Goal: Information Seeking & Learning: Learn about a topic

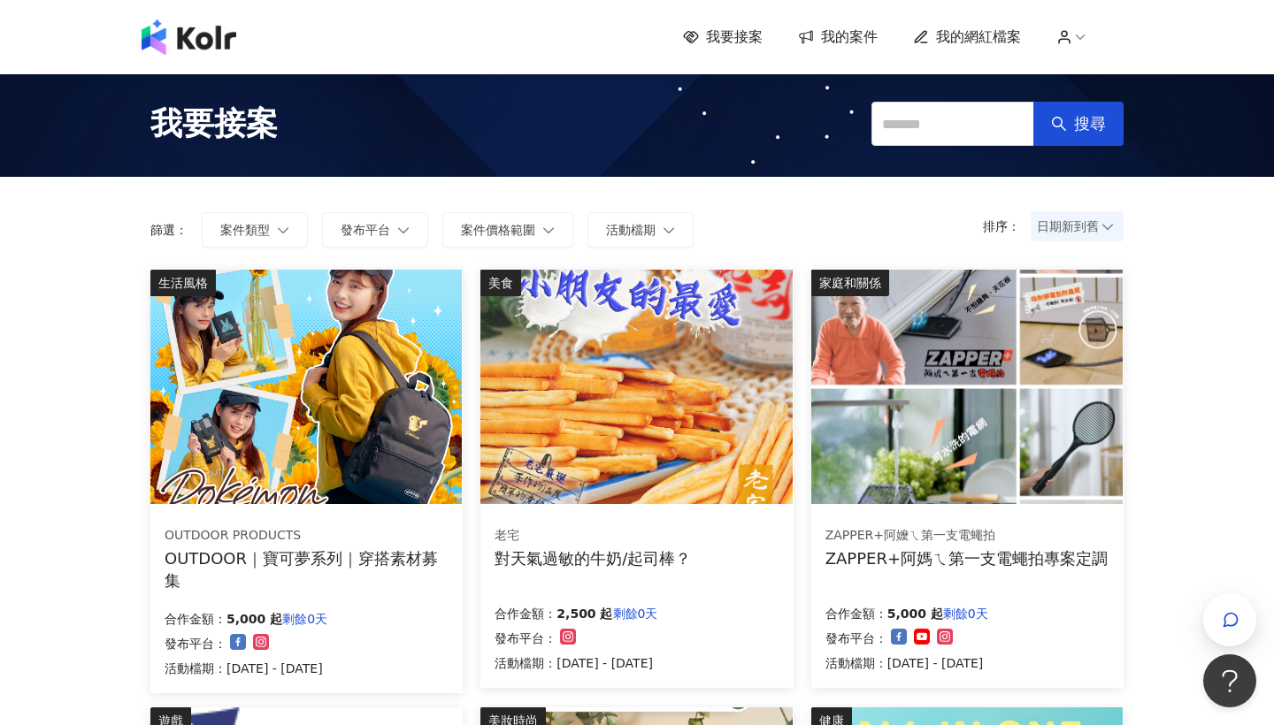
click at [963, 39] on span "我的網紅檔案" at bounding box center [978, 36] width 85 height 19
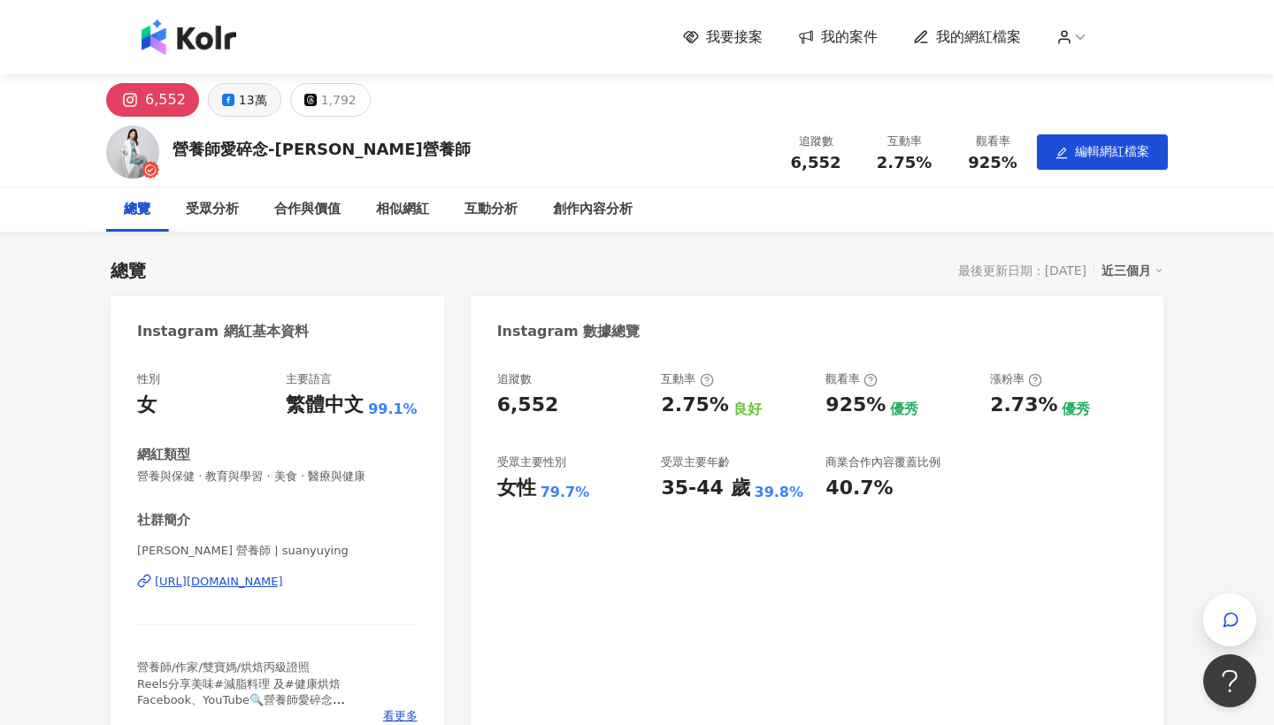
scroll to position [19, 0]
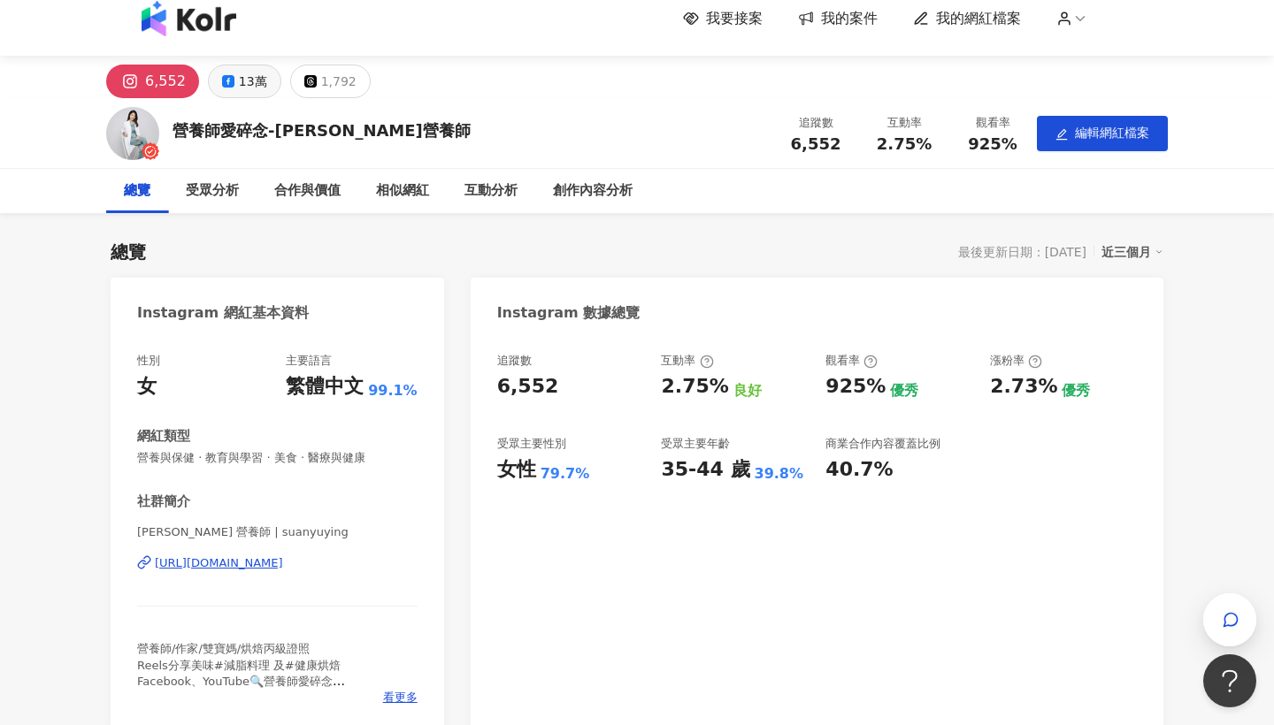
click at [249, 82] on div "13萬" at bounding box center [253, 81] width 28 height 25
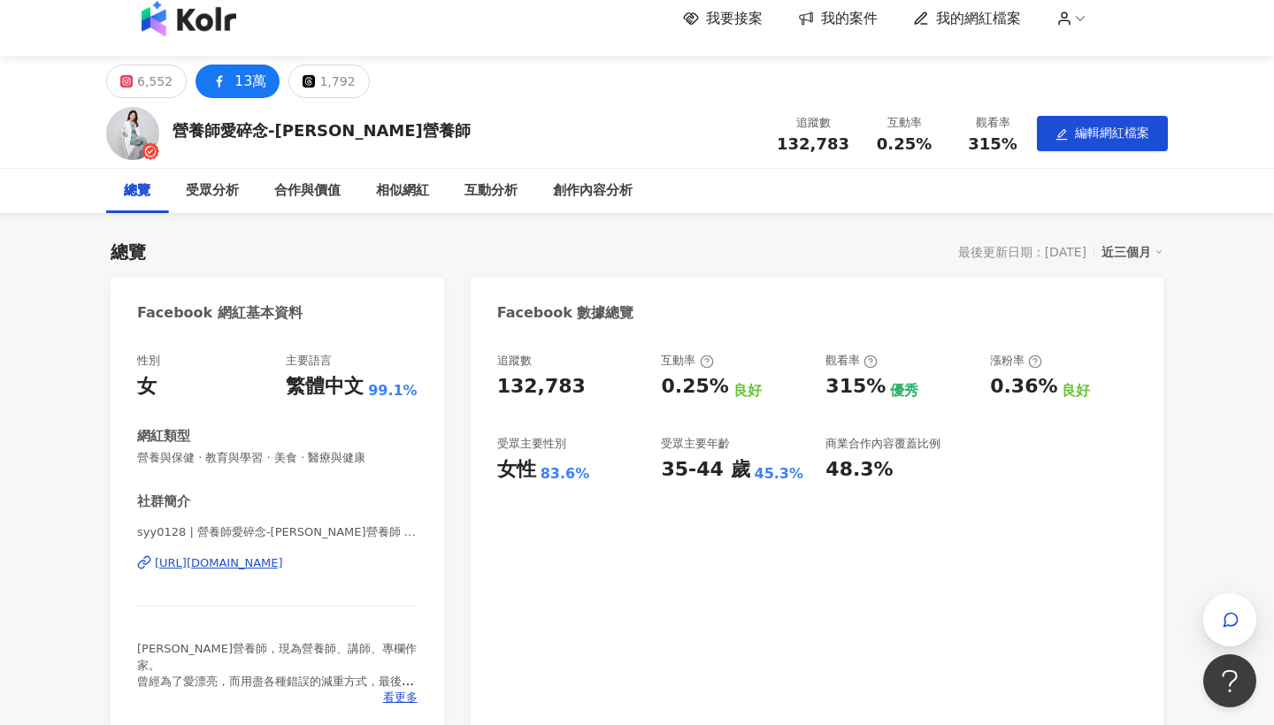
click at [249, 82] on div "13萬" at bounding box center [250, 81] width 32 height 25
click at [150, 83] on div "6,552" at bounding box center [154, 81] width 35 height 25
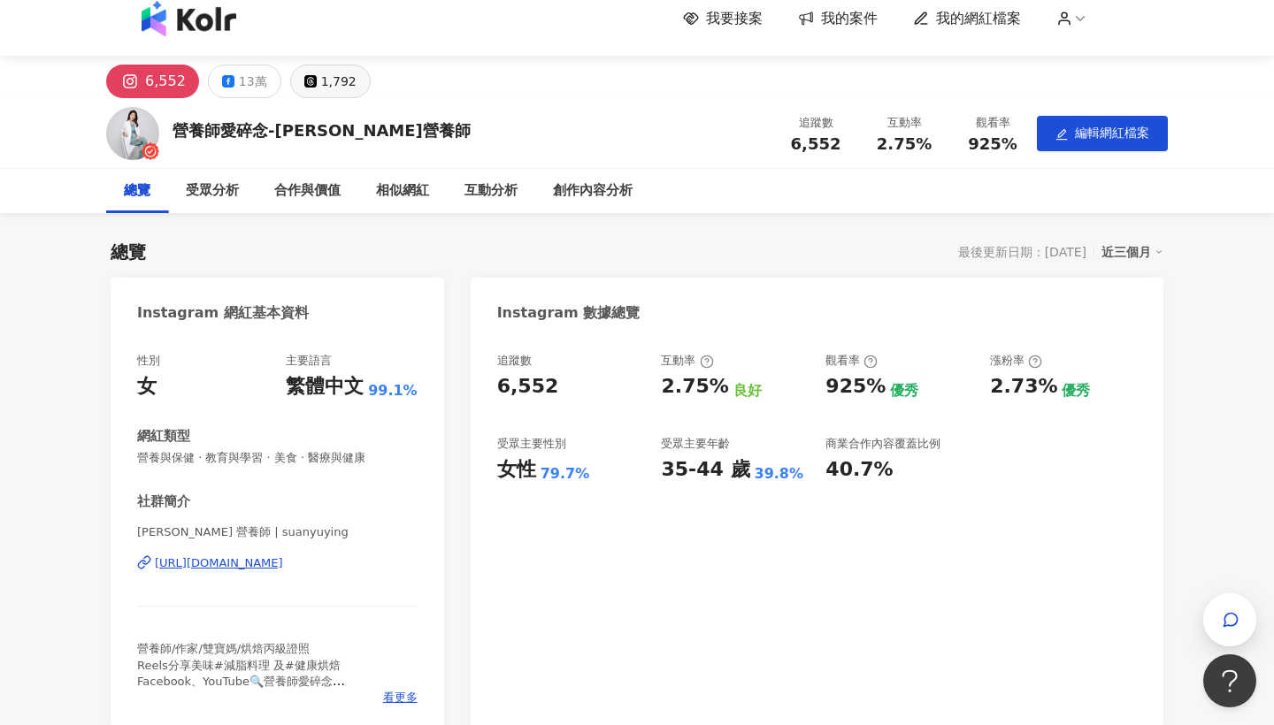
click at [306, 79] on icon at bounding box center [310, 81] width 9 height 9
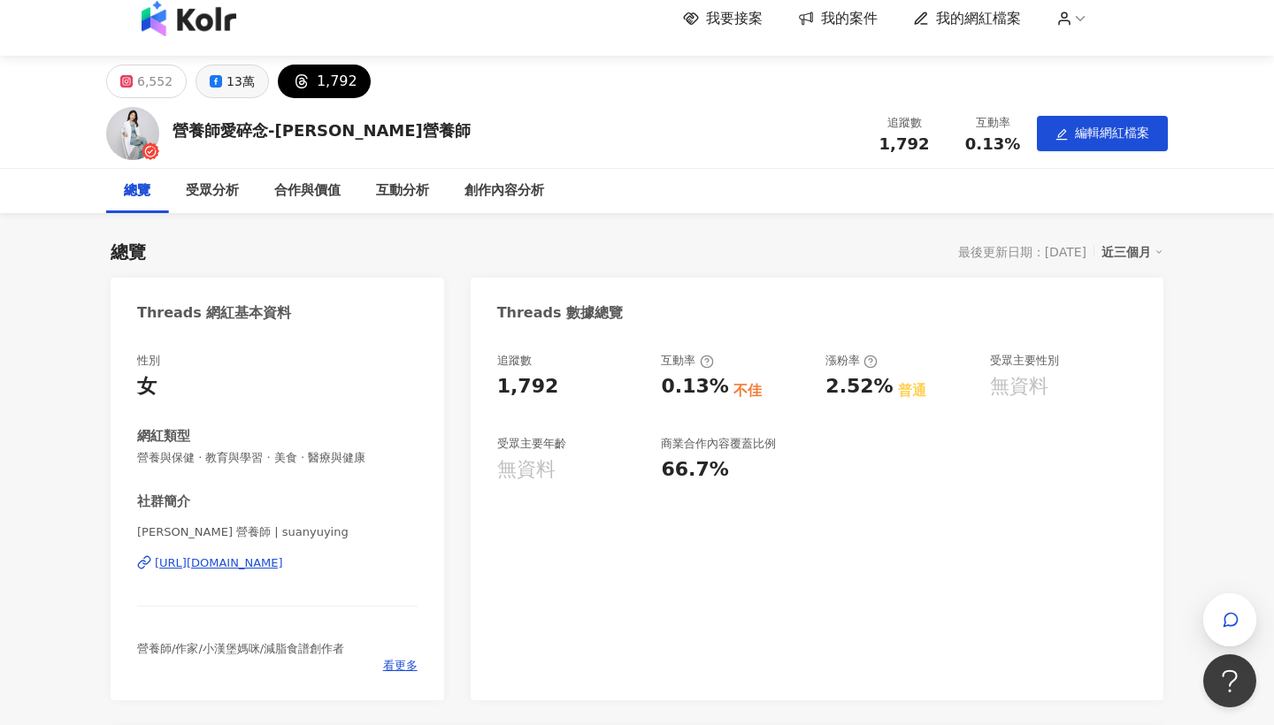
click at [239, 83] on div "13萬" at bounding box center [240, 81] width 28 height 25
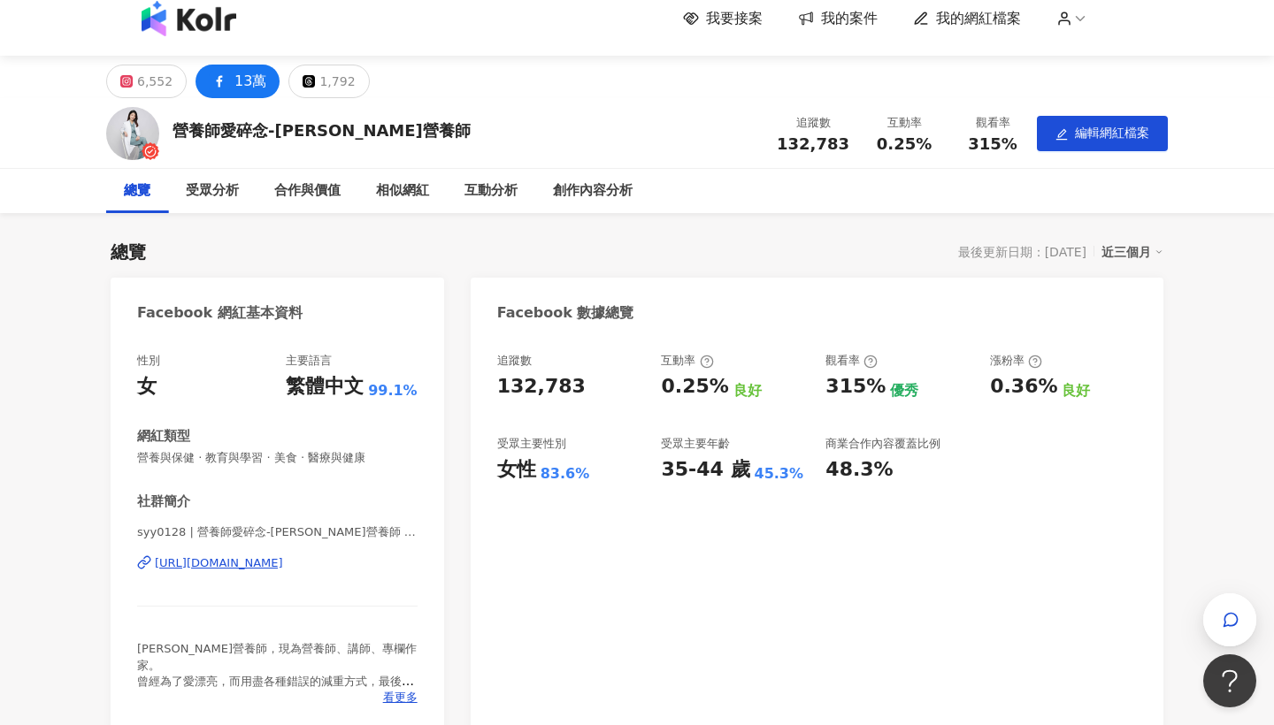
click at [239, 83] on div "13萬" at bounding box center [250, 81] width 32 height 25
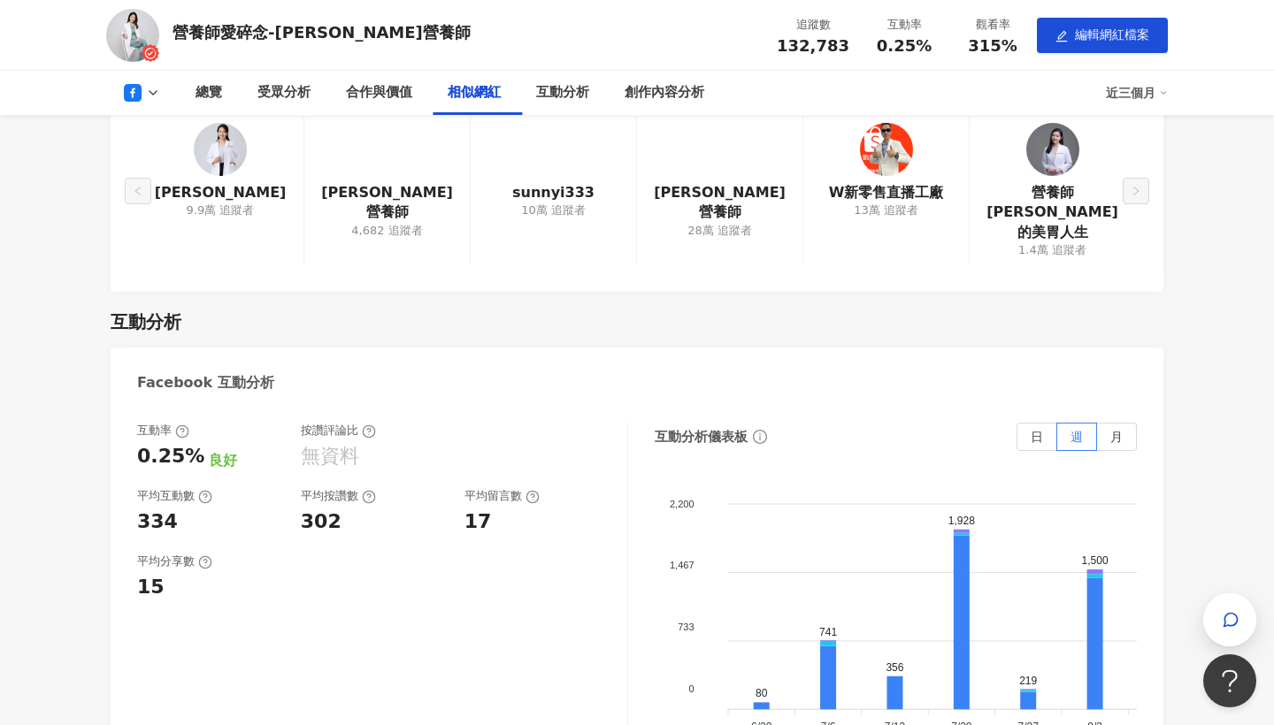
scroll to position [2296, 0]
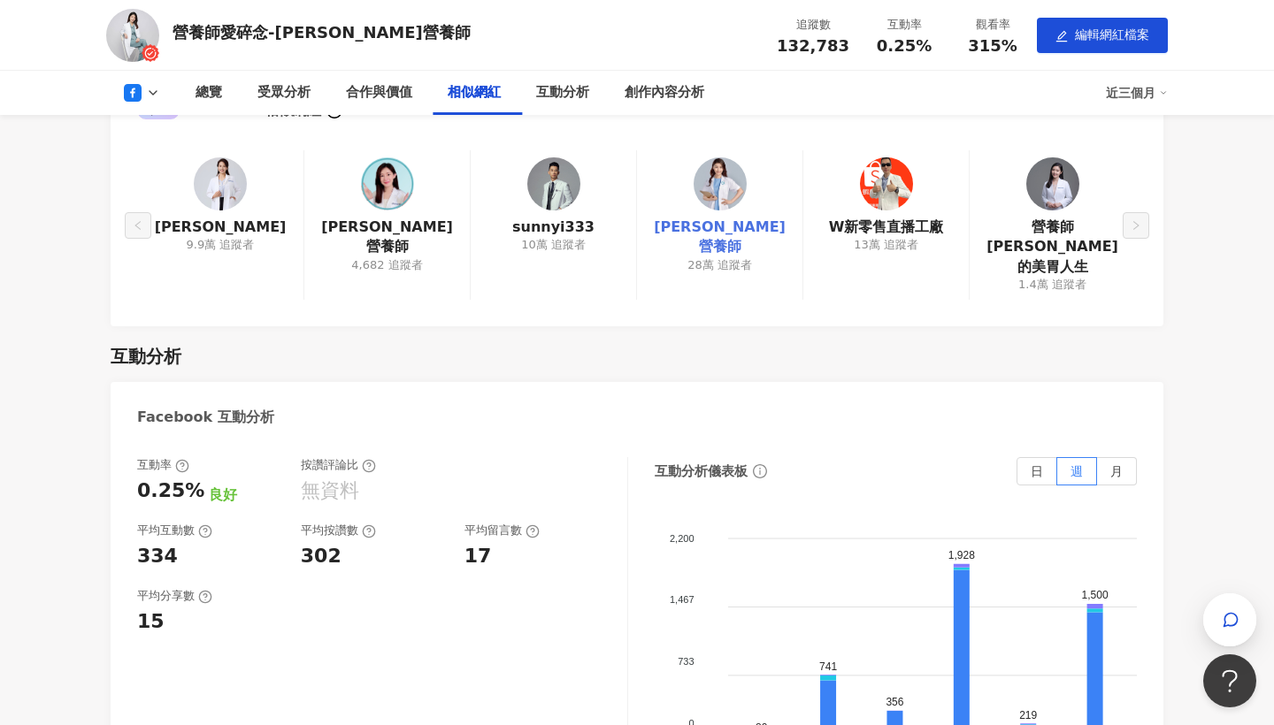
click at [735, 230] on link "[PERSON_NAME] 營養師" at bounding box center [719, 238] width 137 height 40
click at [725, 220] on link "[PERSON_NAME] 營養師" at bounding box center [719, 238] width 137 height 40
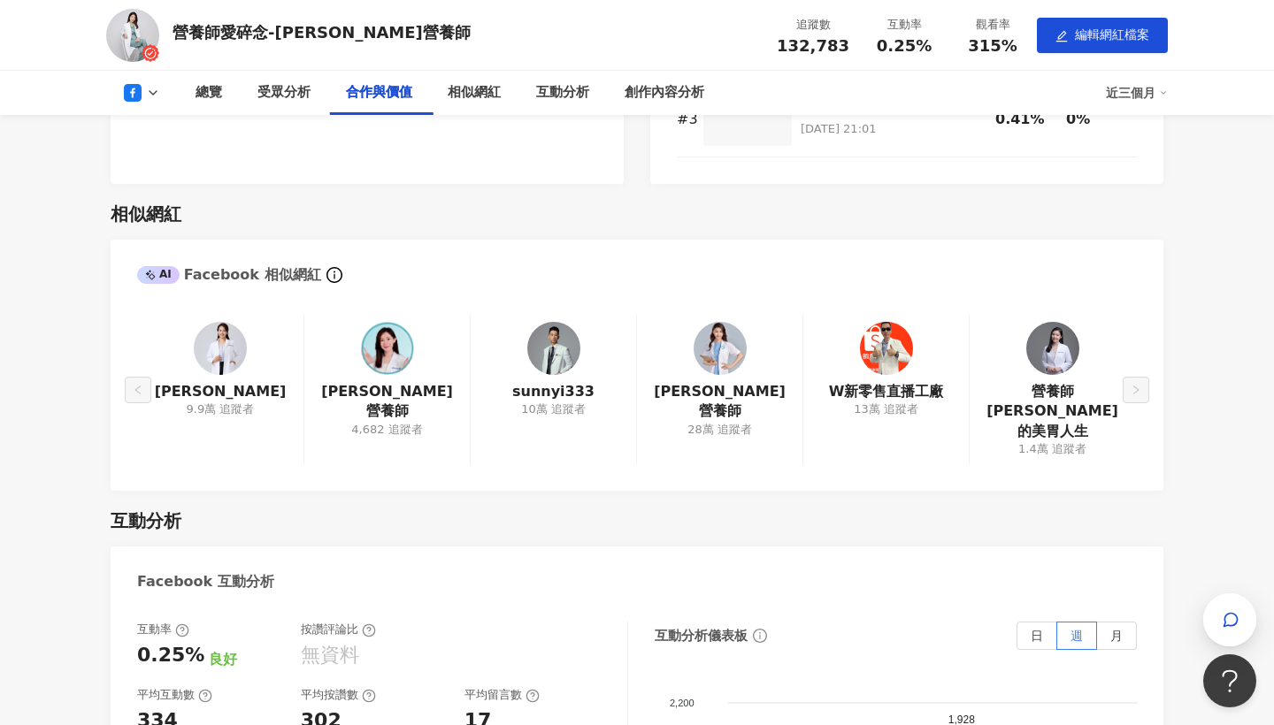
scroll to position [2153, 0]
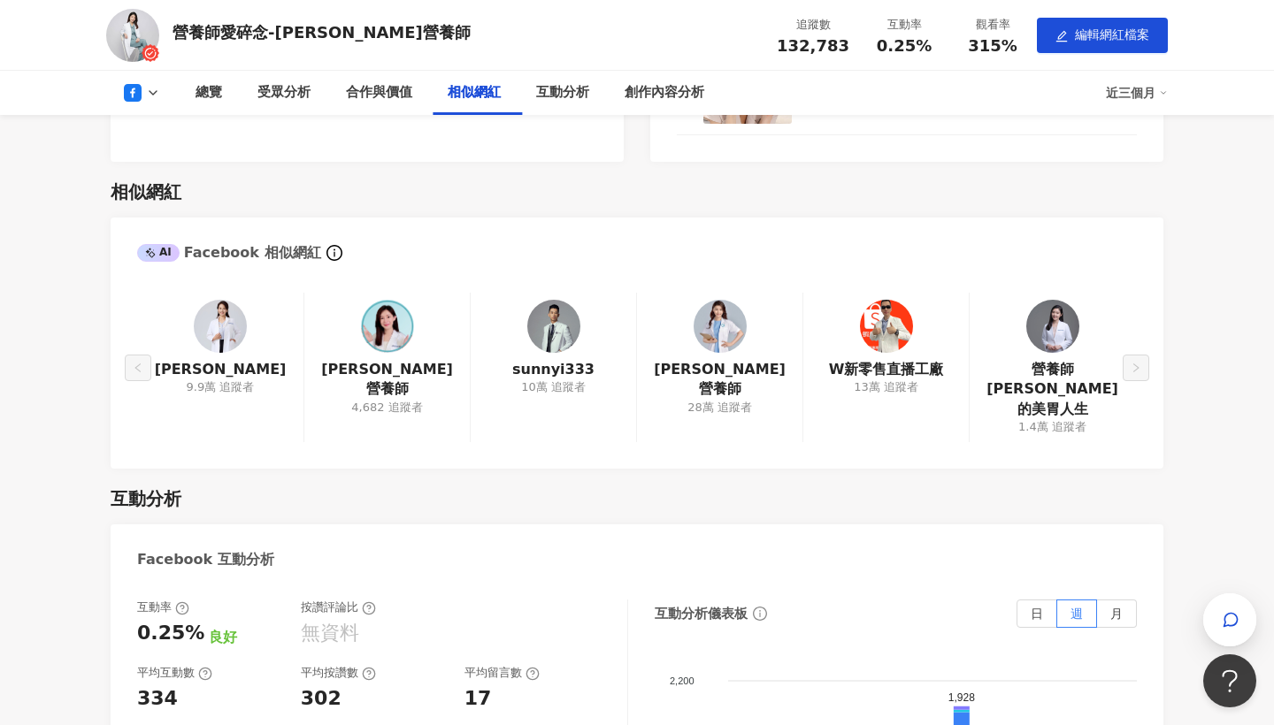
click at [219, 338] on img at bounding box center [220, 326] width 53 height 53
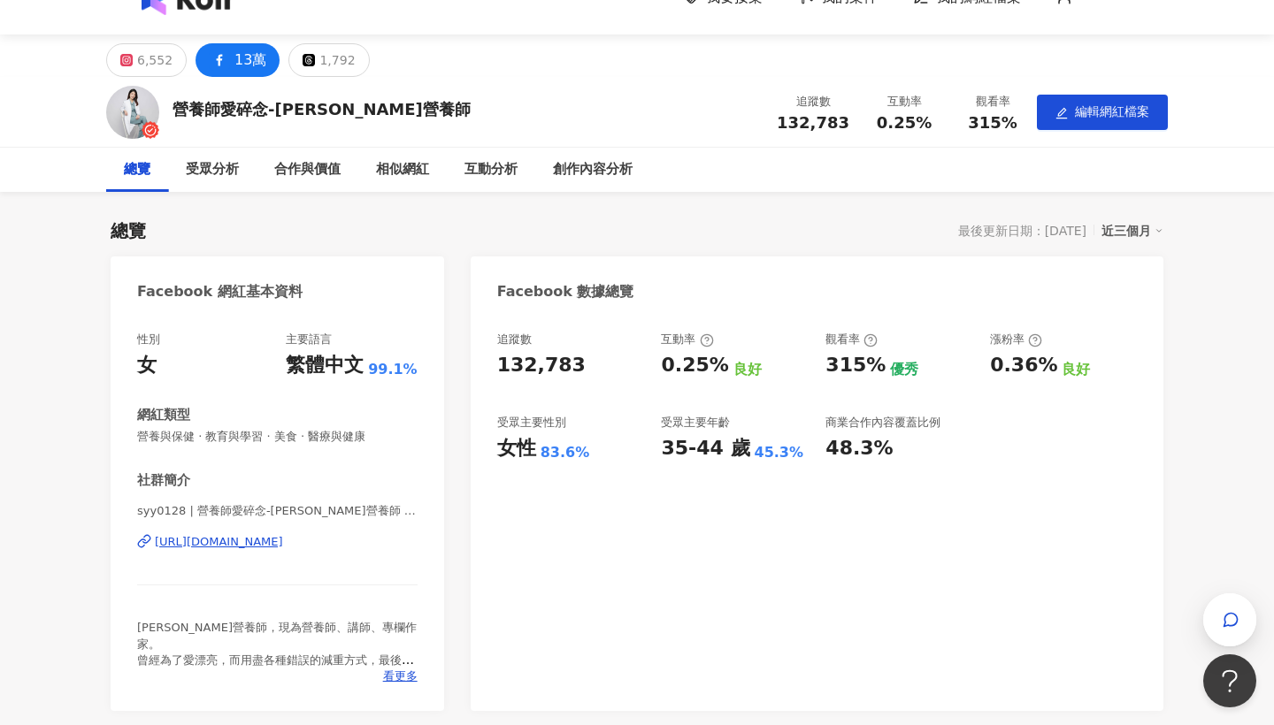
scroll to position [0, 0]
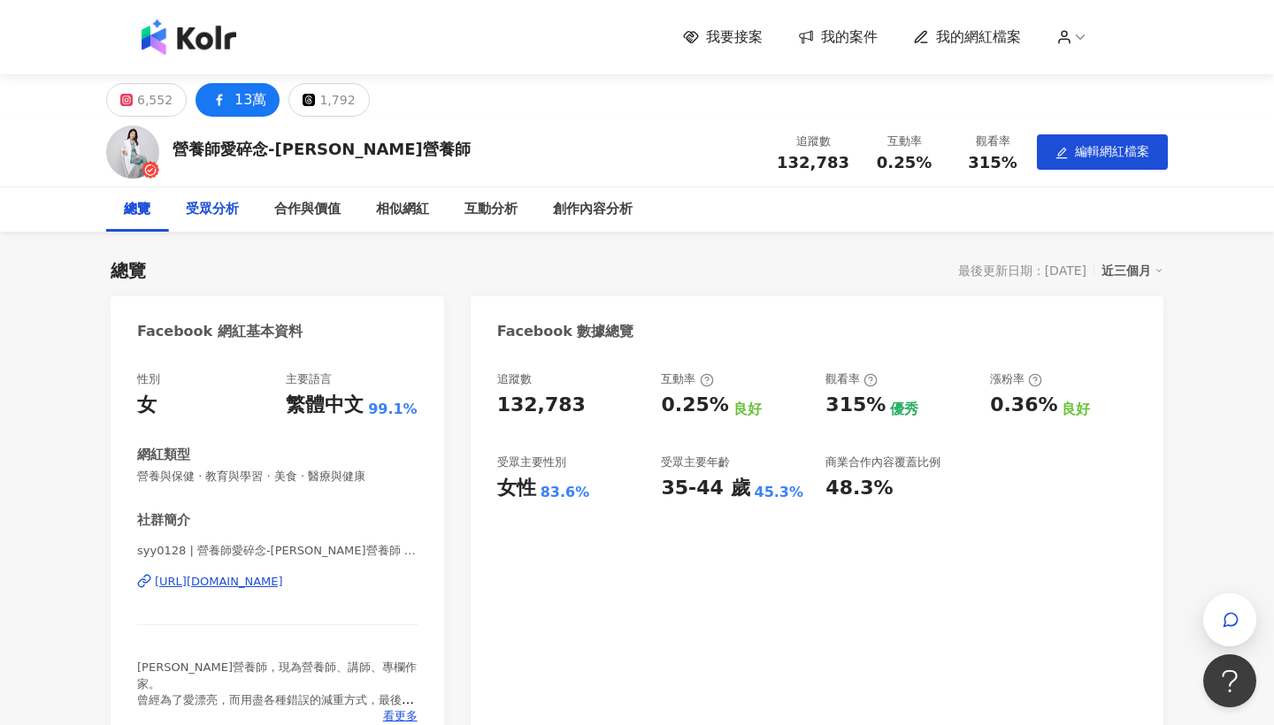
click at [231, 215] on div "受眾分析" at bounding box center [212, 209] width 53 height 21
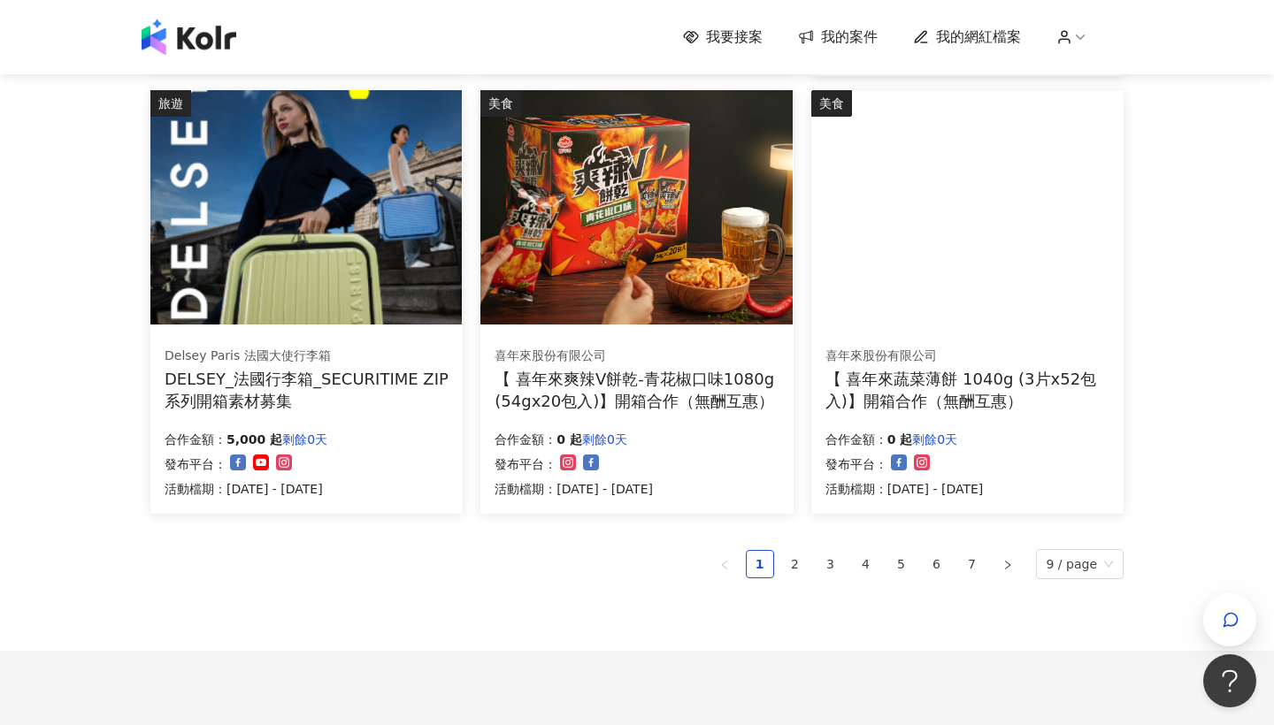
scroll to position [1084, 0]
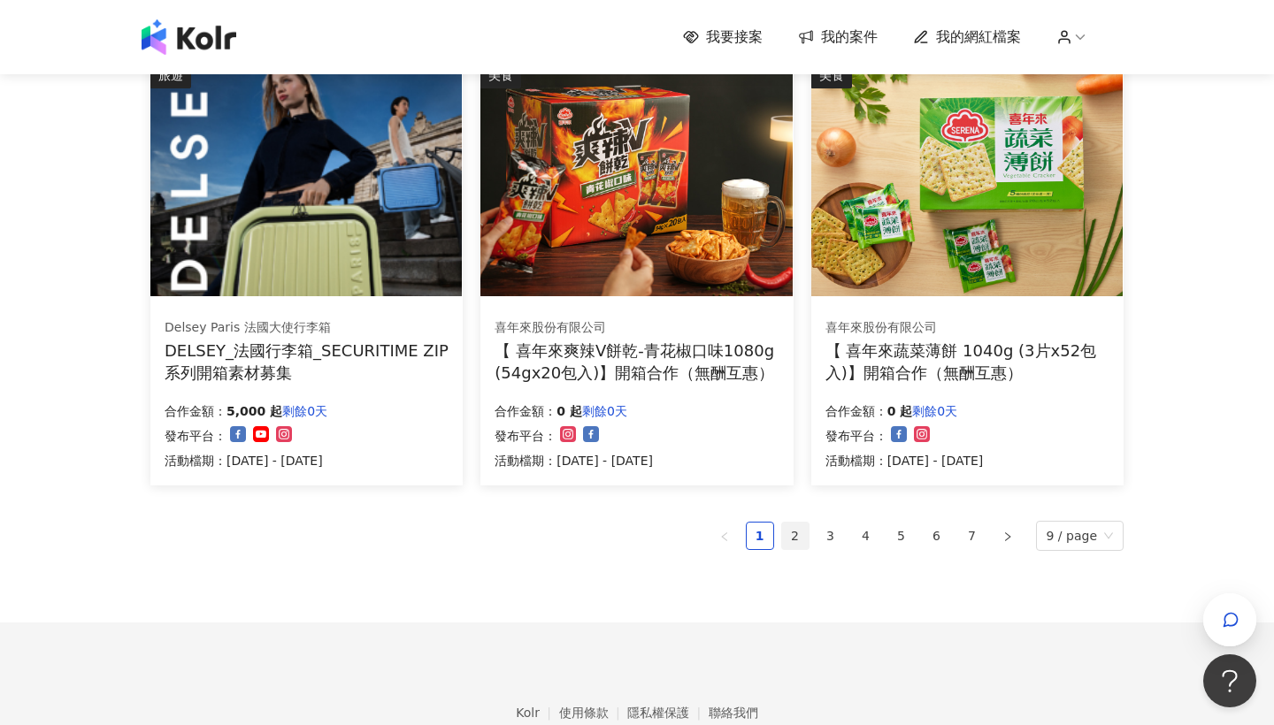
click at [798, 526] on link "2" at bounding box center [795, 536] width 27 height 27
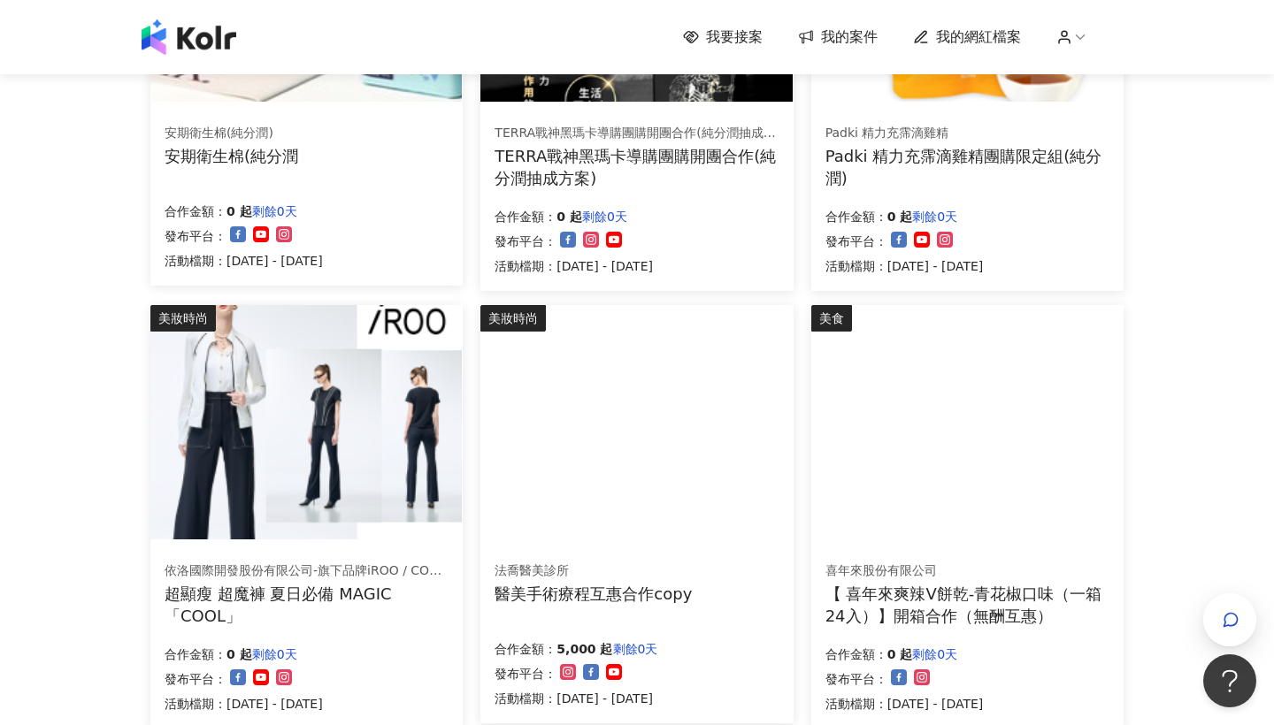
scroll to position [846, 0]
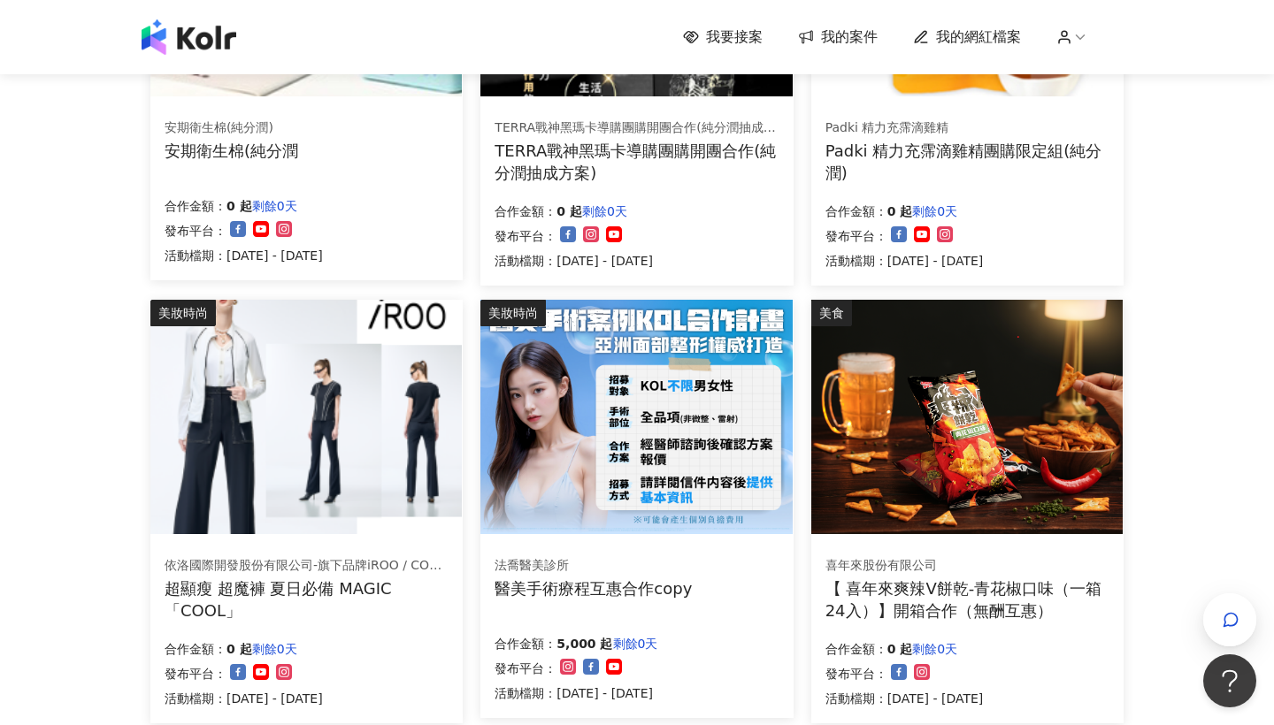
click at [633, 440] on img at bounding box center [635, 417] width 311 height 234
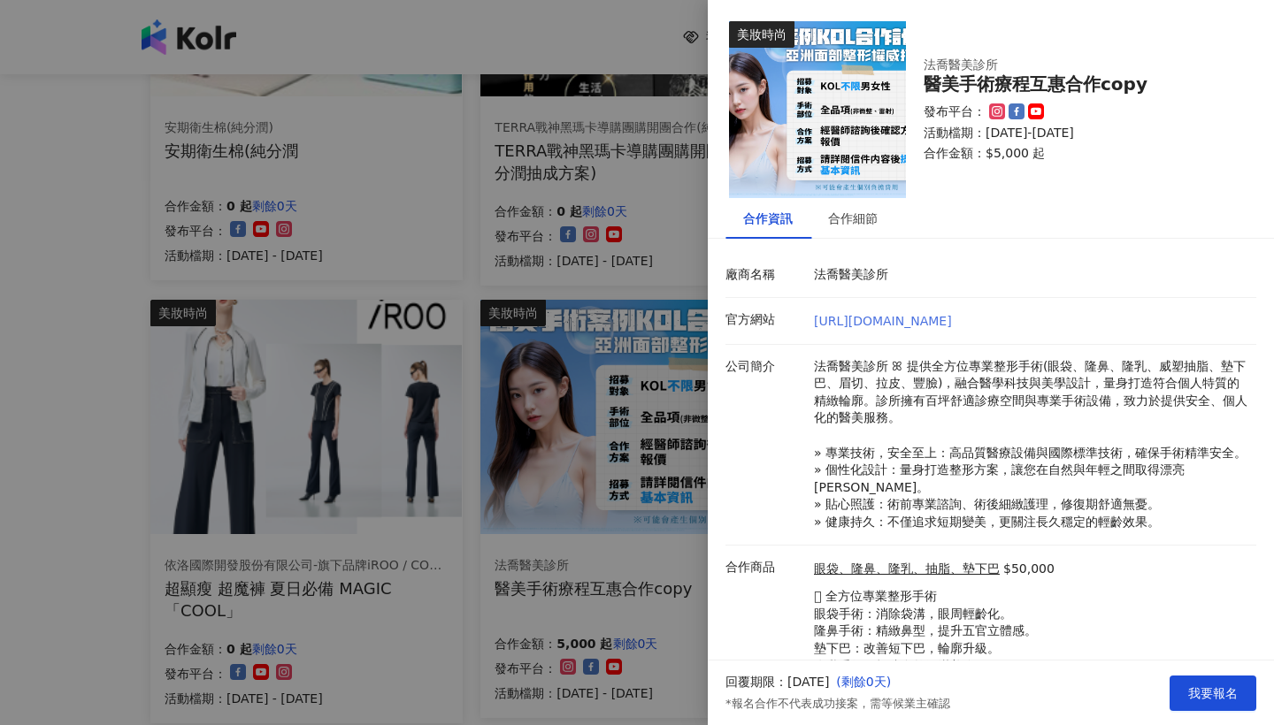
click at [871, 324] on link "https://www.facharming.com/" at bounding box center [883, 321] width 138 height 14
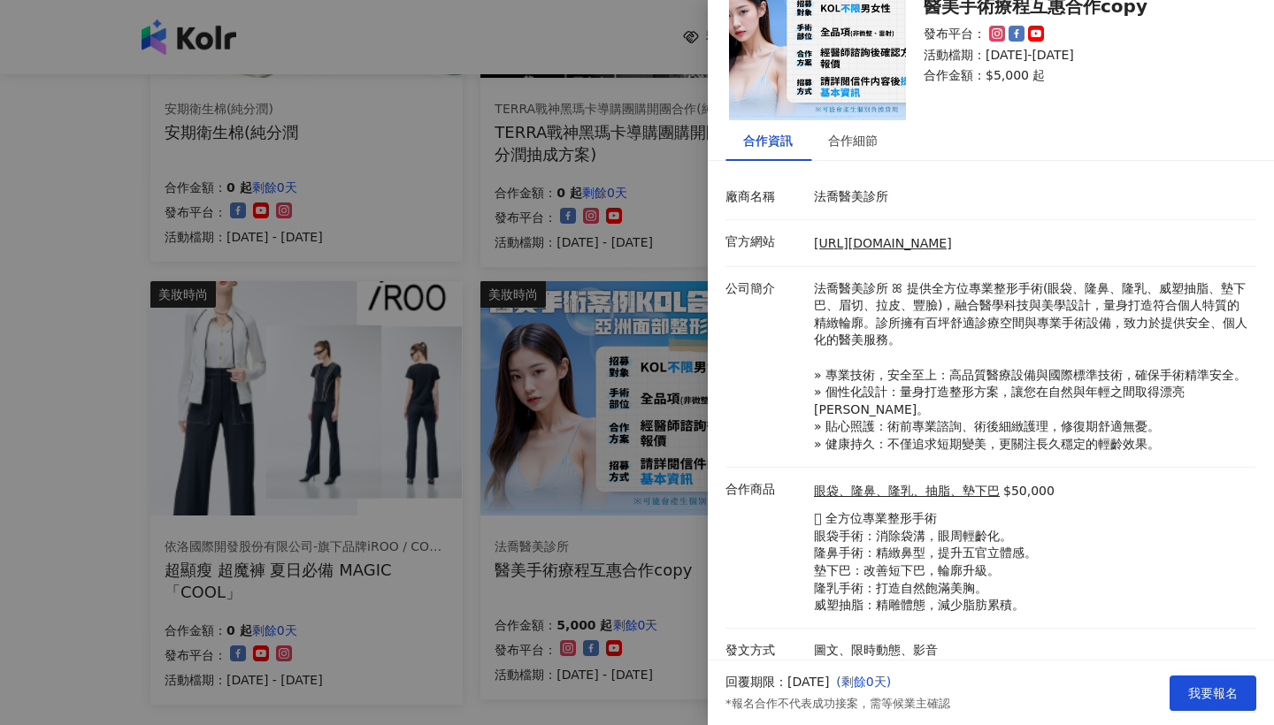
scroll to position [880, 0]
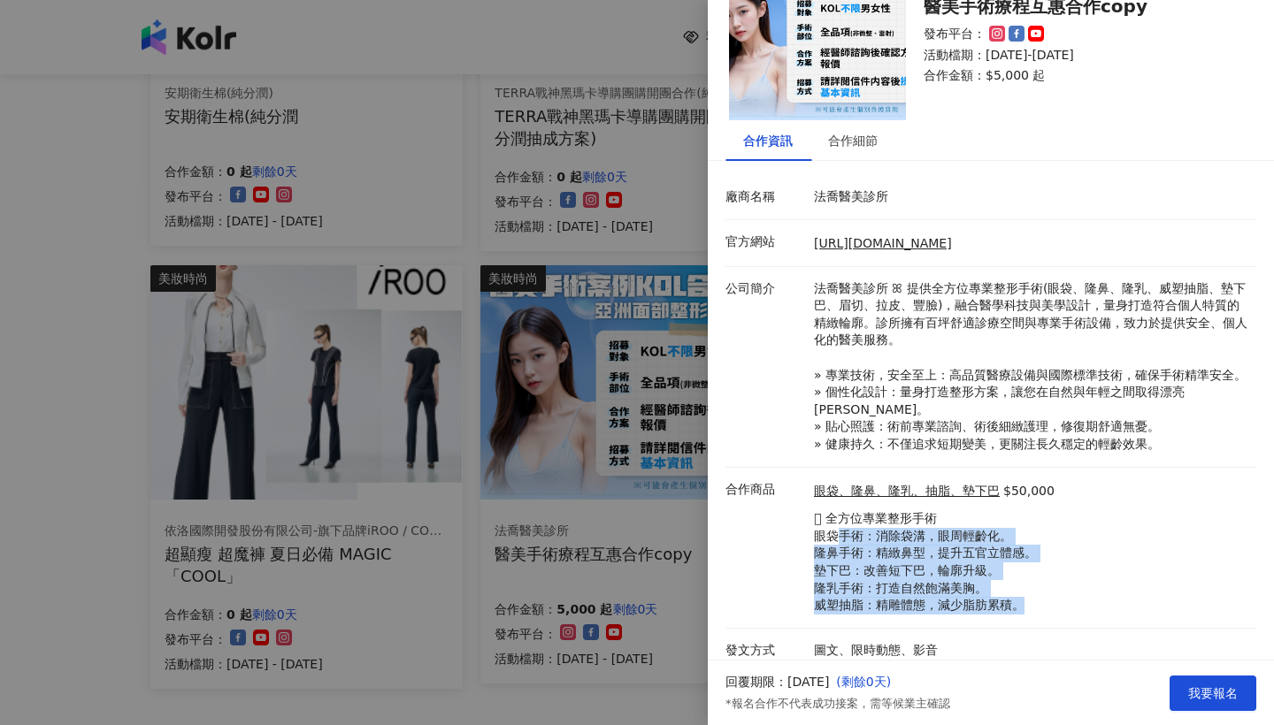
drag, startPoint x: 839, startPoint y: 531, endPoint x: 985, endPoint y: 607, distance: 164.6
click at [985, 607] on li "合作商品 眼袋、隆鼻、隆乳、抽脂、墊下巴 $50,000 𖧷 全方位專業整形手術 眼袋手術：消除袋溝，眼周輕齡化。 隆鼻手術：精緻鼻型，提升五官立體感。 墊下…" at bounding box center [990, 548] width 531 height 161
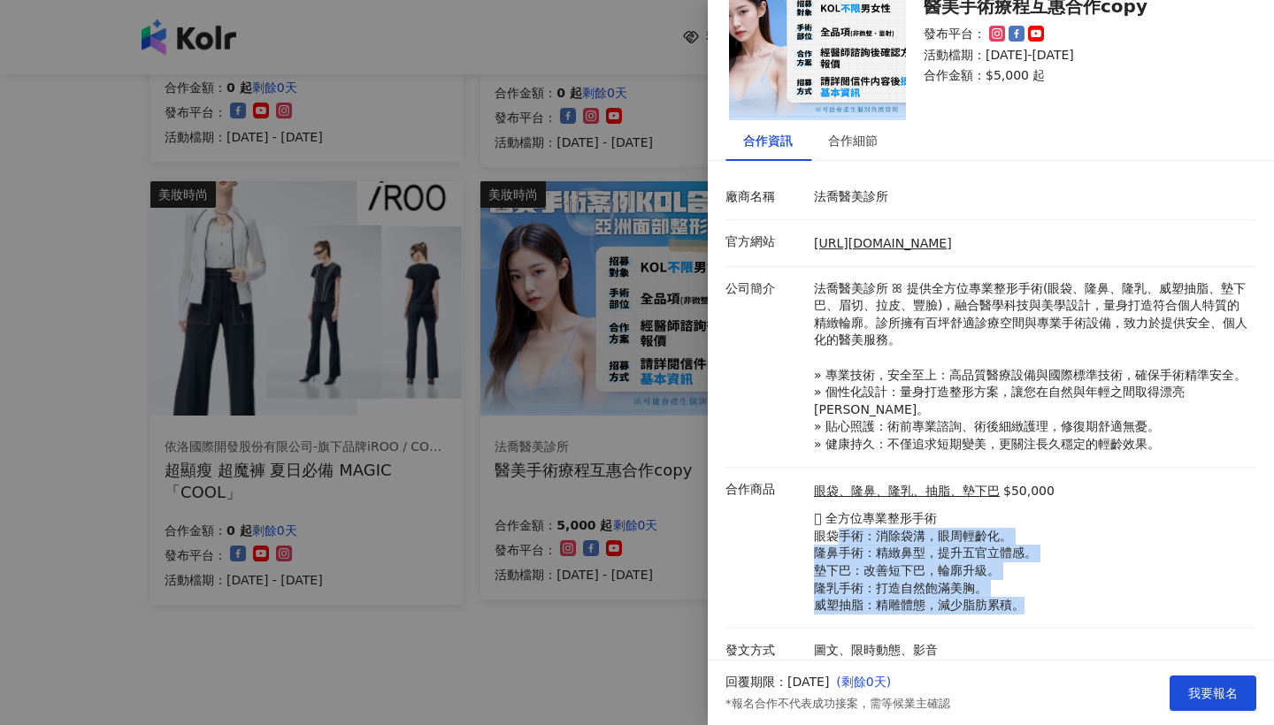
scroll to position [973, 0]
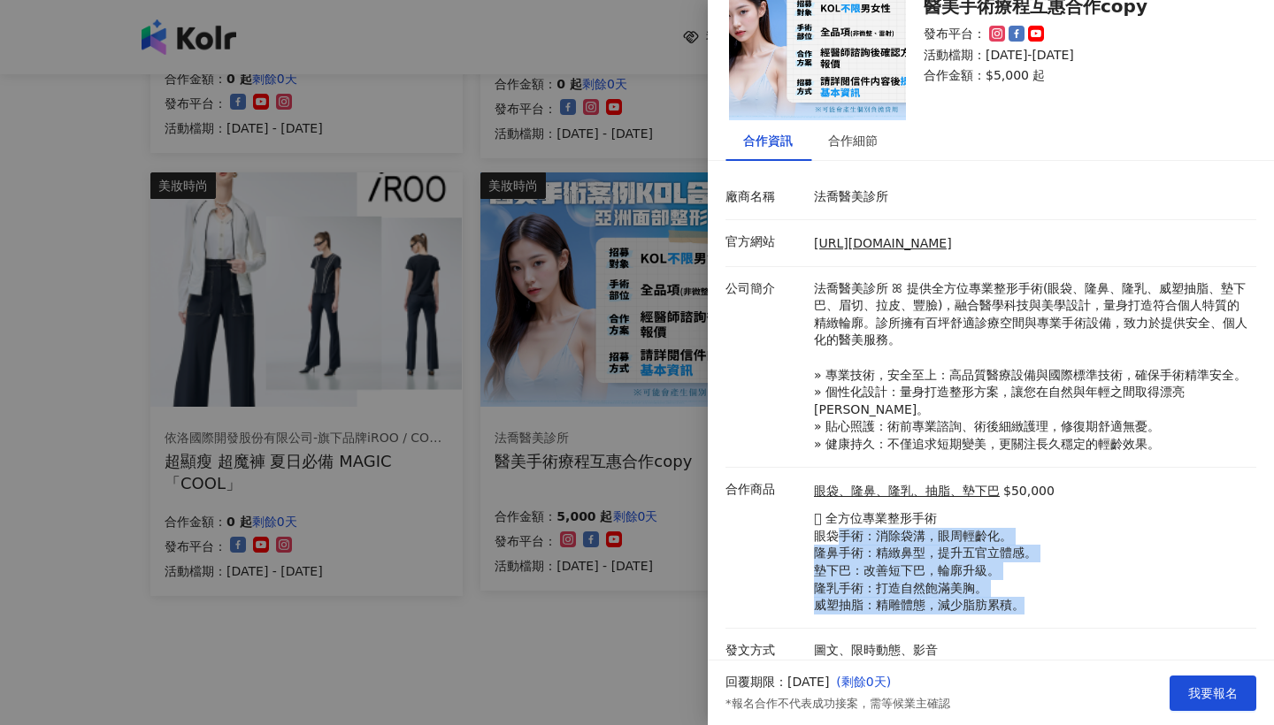
click at [978, 543] on p "𖧷 全方位專業整形手術 眼袋手術：消除袋溝，眼周輕齡化。 隆鼻手術：精緻鼻型，提升五官立體感。 墊下巴：改善短下巴，輪廓升級。 隆乳手術：打造自然飽滿美胸。 …" at bounding box center [934, 562] width 241 height 104
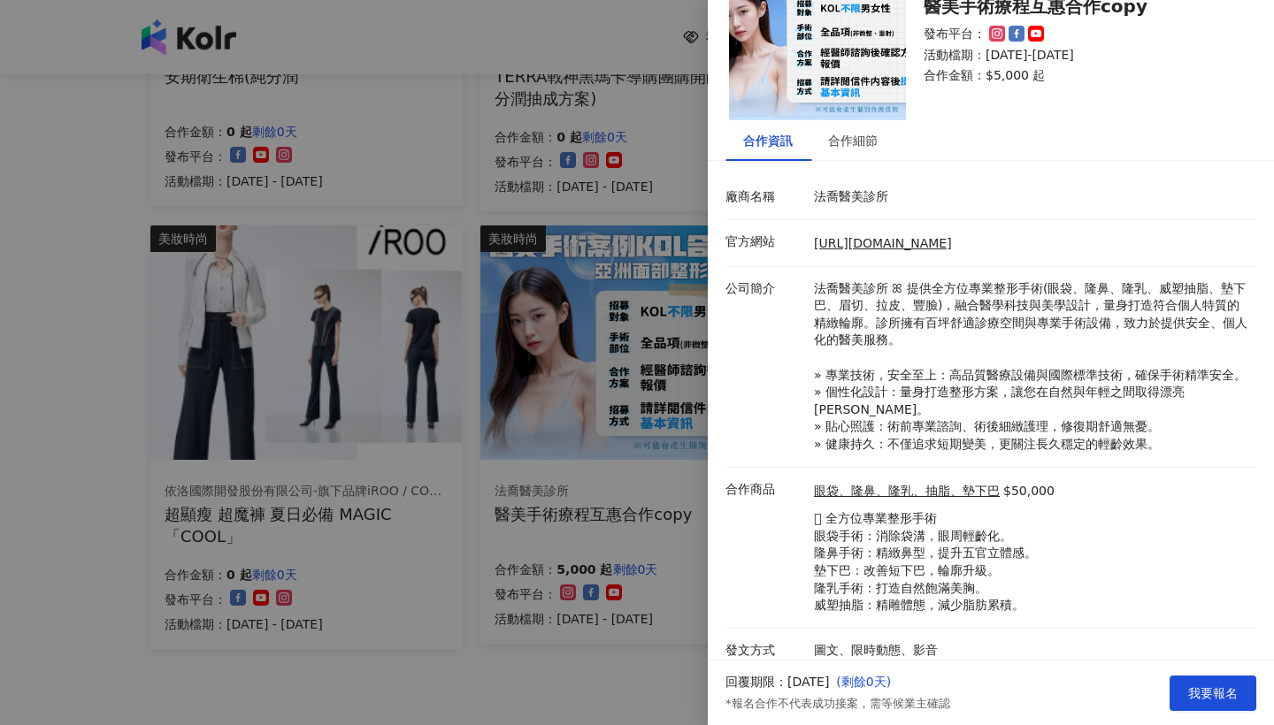
scroll to position [920, 0]
click at [580, 694] on div at bounding box center [637, 362] width 1274 height 725
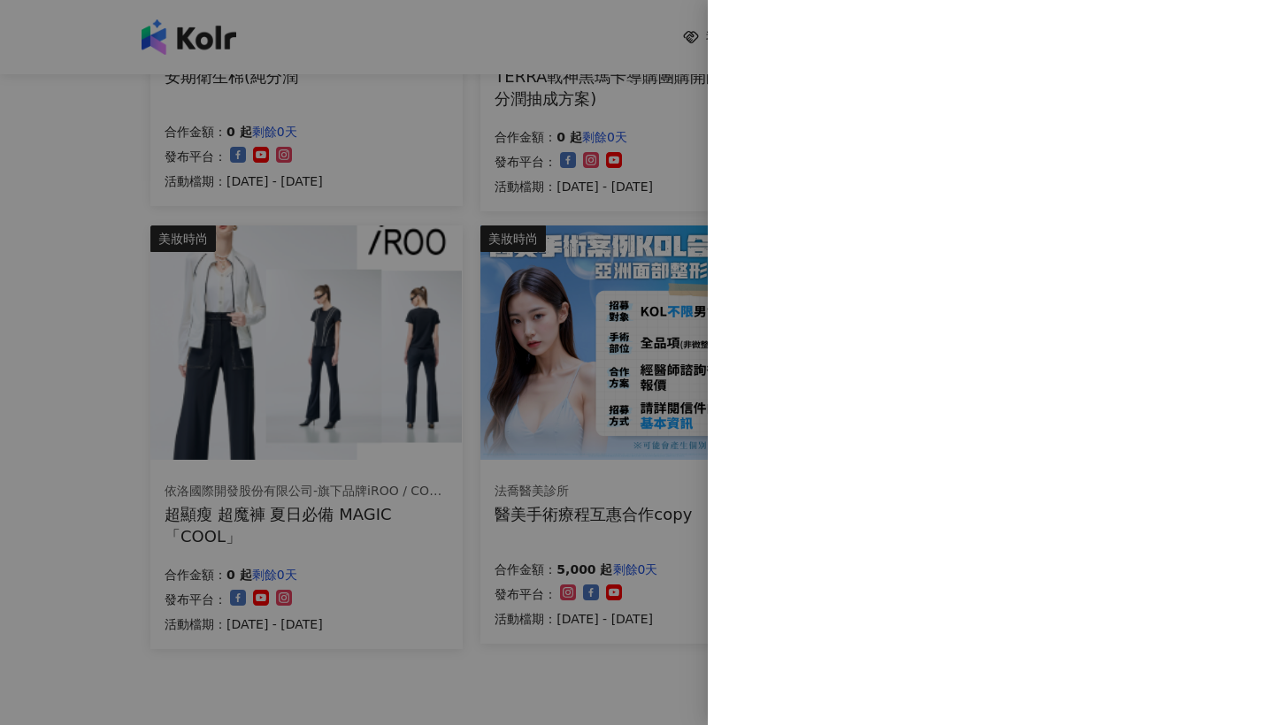
scroll to position [0, 0]
click at [580, 694] on div at bounding box center [637, 362] width 1274 height 725
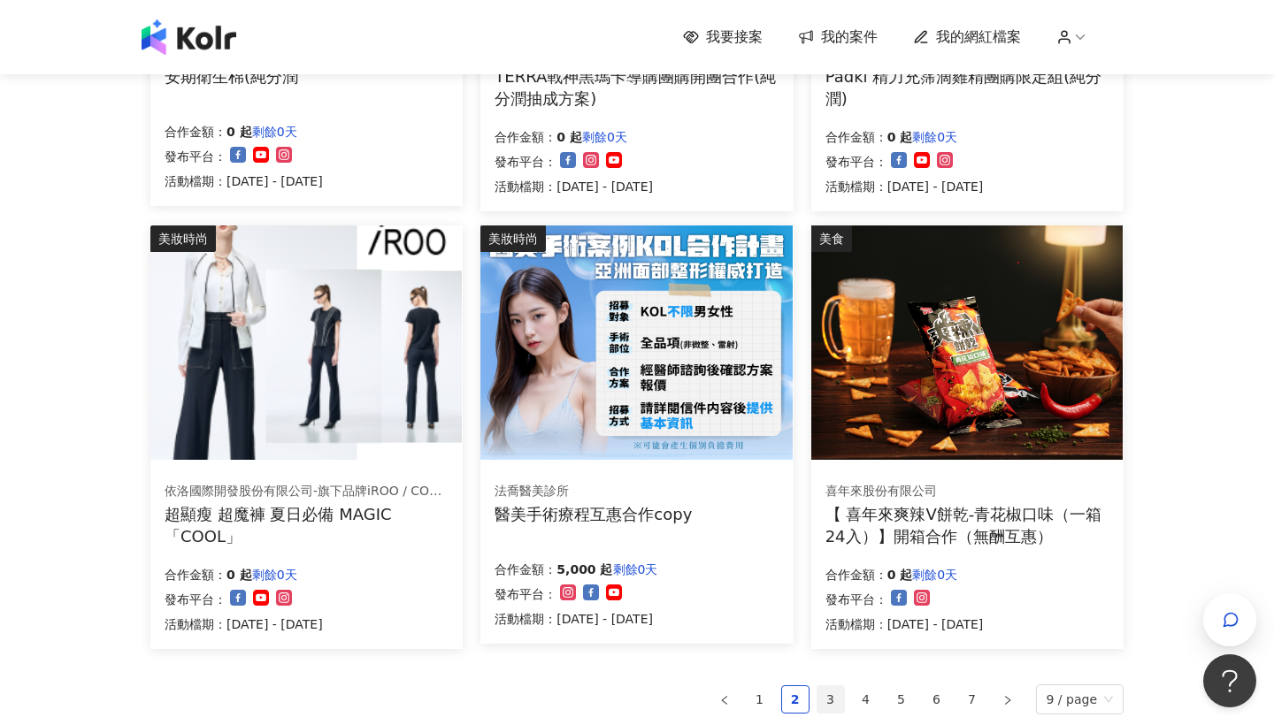
click at [843, 687] on link "3" at bounding box center [830, 700] width 27 height 27
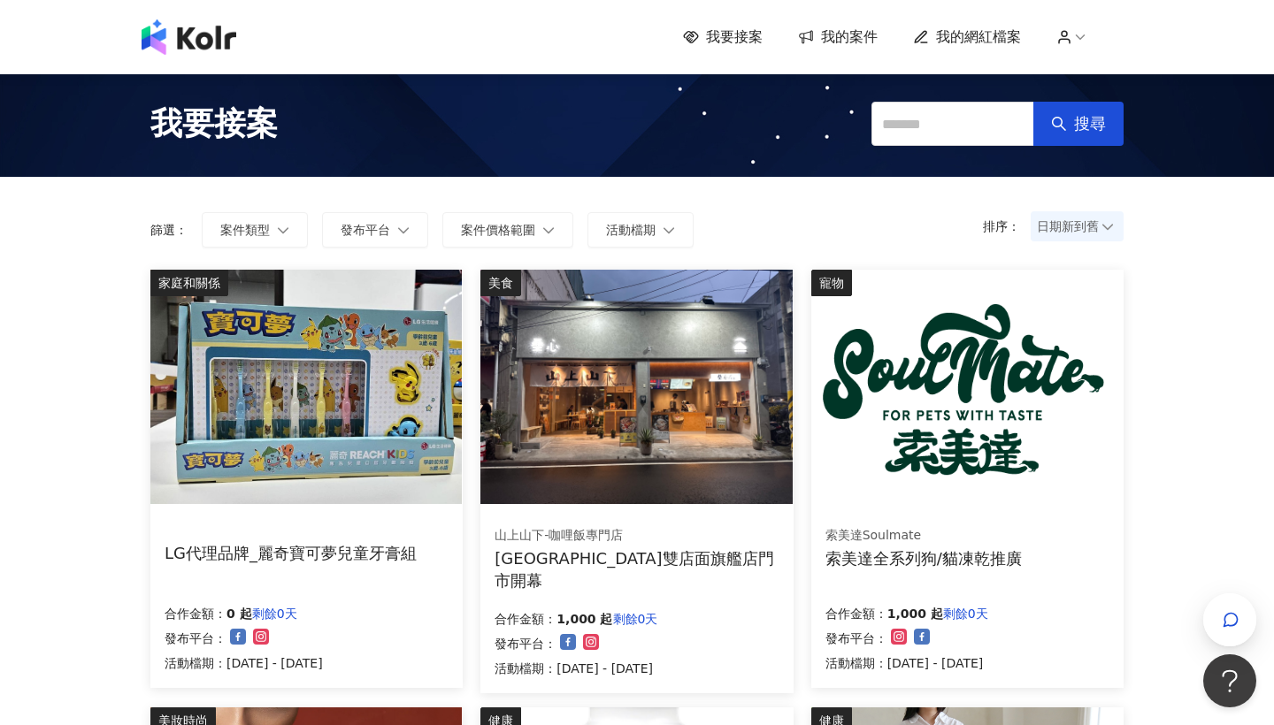
click at [843, 687] on div "索美達Soulmate 索美達全系列狗/貓凍乾推廣 合作金額： 1,000 起 剩餘0天 發布平台： 活動檔期：2025/7/15 - 2025/9/30" at bounding box center [967, 599] width 312 height 177
